Goal: Task Accomplishment & Management: Use online tool/utility

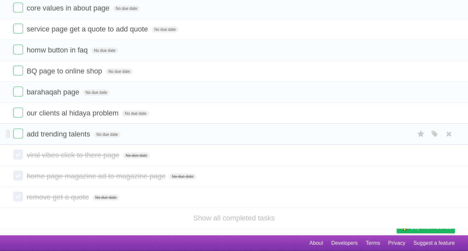
scroll to position [226, 0]
click at [20, 137] on label at bounding box center [18, 134] width 10 height 10
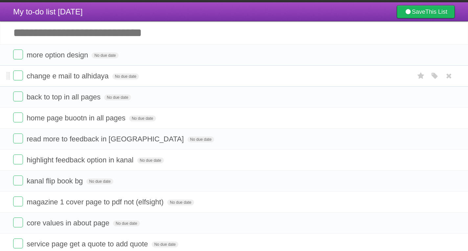
scroll to position [0, 0]
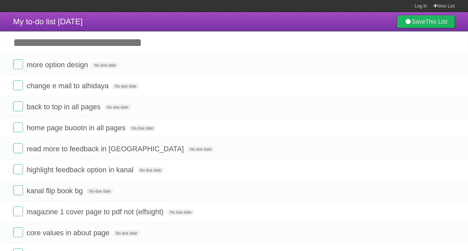
click at [177, 44] on input "Add another task" at bounding box center [234, 42] width 468 height 23
drag, startPoint x: 176, startPoint y: 61, endPoint x: 175, endPoint y: 101, distance: 39.7
click at [175, 101] on ul "more option design No due date White Red Blue Green Purple Orange change e mail…" at bounding box center [234, 201] width 468 height 295
click at [168, 60] on form "more option design No due date White Red Blue Green Purple Orange" at bounding box center [234, 64] width 442 height 11
click at [160, 46] on input "Add another task" at bounding box center [234, 42] width 468 height 23
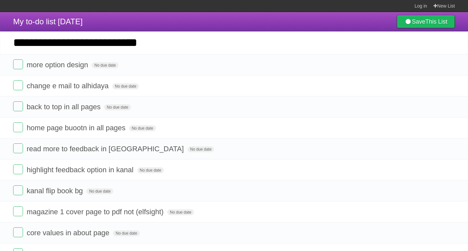
type input "**********"
click input "*********" at bounding box center [0, 0] width 0 height 0
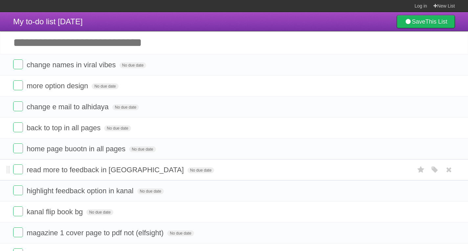
drag, startPoint x: 432, startPoint y: 67, endPoint x: 434, endPoint y: 181, distance: 114.0
click at [437, 180] on ul "change names in viral vibes No due date White Red Blue Green Purple Orange more…" at bounding box center [234, 212] width 468 height 316
drag, startPoint x: 284, startPoint y: 65, endPoint x: 223, endPoint y: 123, distance: 84.3
click at [278, 122] on ul "change names in viral vibes No due date White Red Blue Green Purple Orange more…" at bounding box center [234, 212] width 468 height 316
click at [163, 124] on form "back to top in all pages No due date White Red Blue Green Purple Orange" at bounding box center [234, 127] width 442 height 11
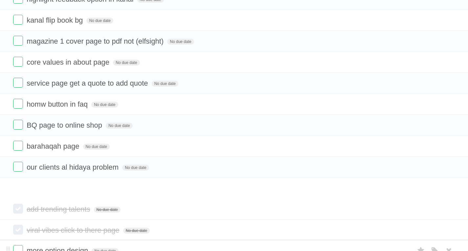
scroll to position [184, 0]
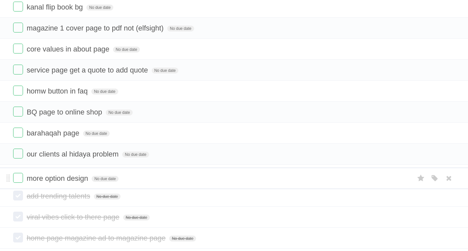
drag, startPoint x: 7, startPoint y: 85, endPoint x: 0, endPoint y: 171, distance: 86.0
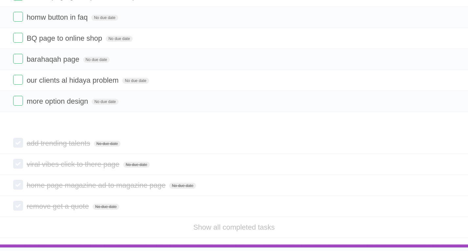
scroll to position [246, 0]
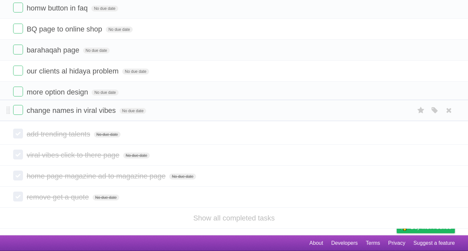
drag, startPoint x: 8, startPoint y: 68, endPoint x: 0, endPoint y: 113, distance: 45.0
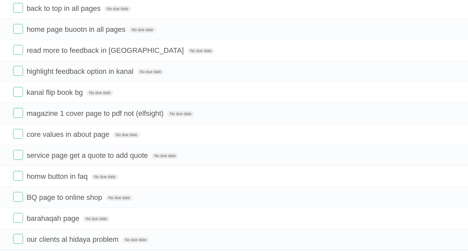
scroll to position [0, 0]
